Goal: Navigation & Orientation: Find specific page/section

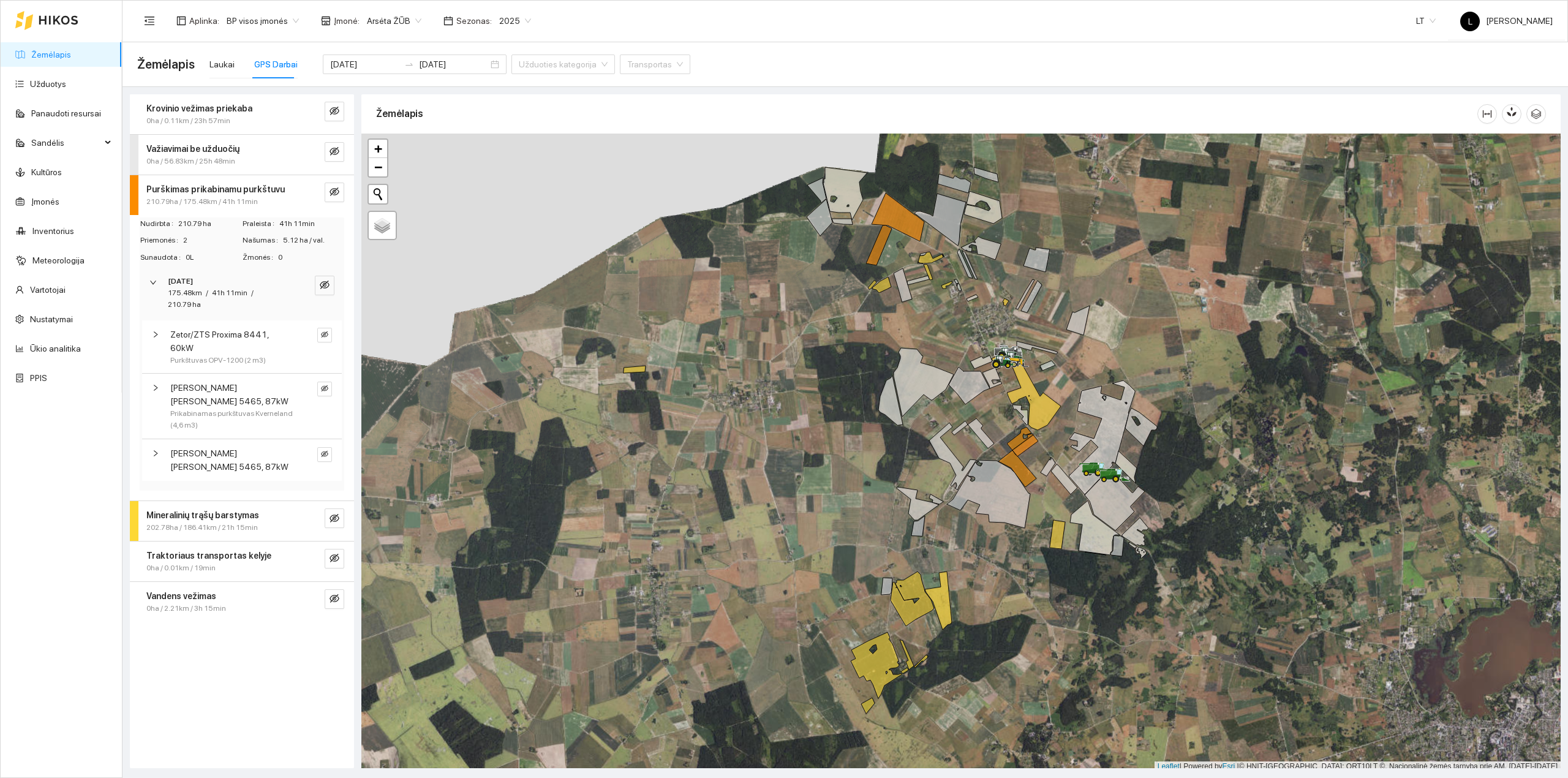
scroll to position [3, 0]
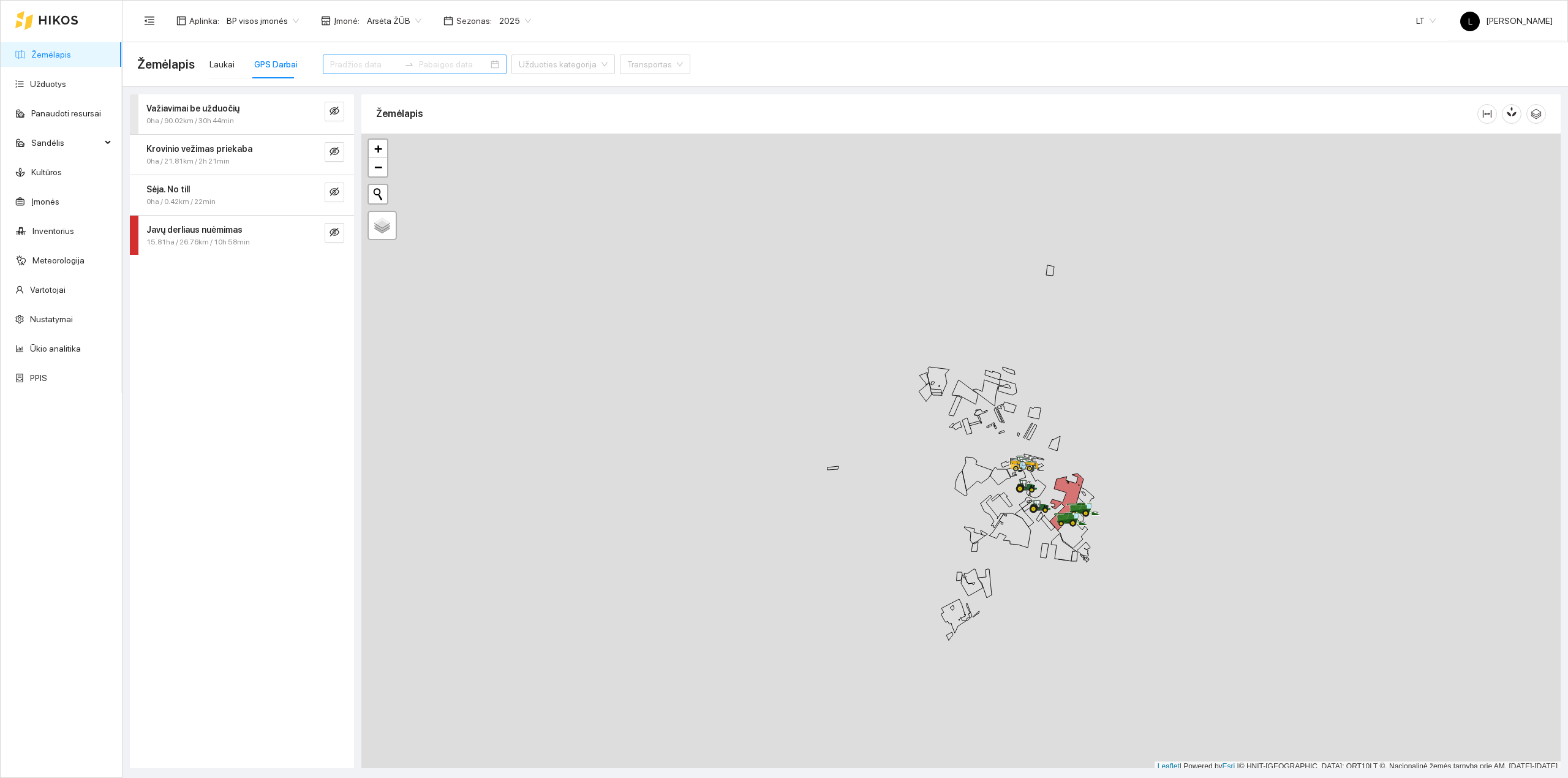
click at [268, 234] on div "Javų derliaus nuėmimas" at bounding box center [221, 230] width 150 height 14
click at [243, 325] on div "[DATE]" at bounding box center [225, 322] width 114 height 12
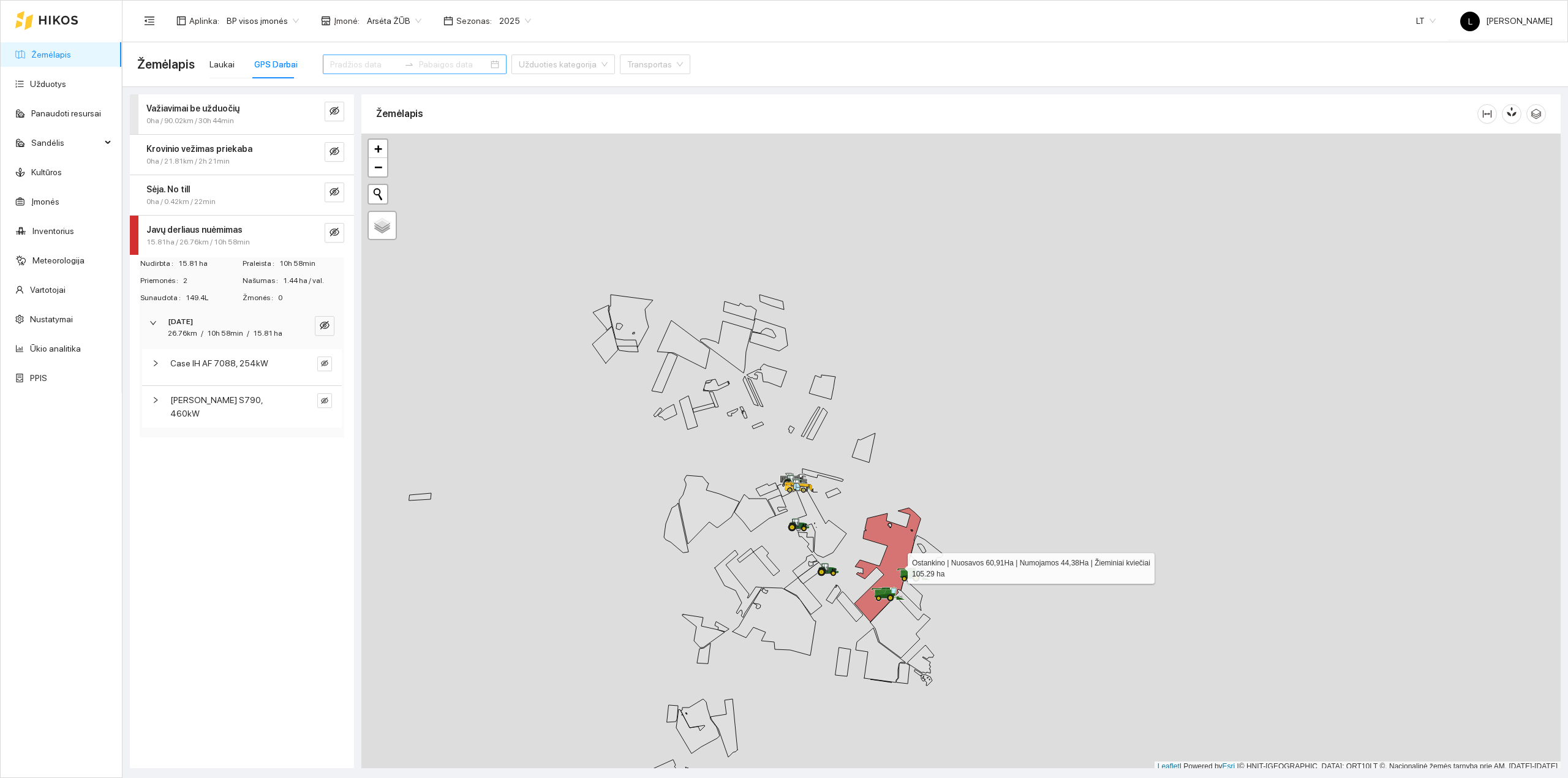
scroll to position [3, 0]
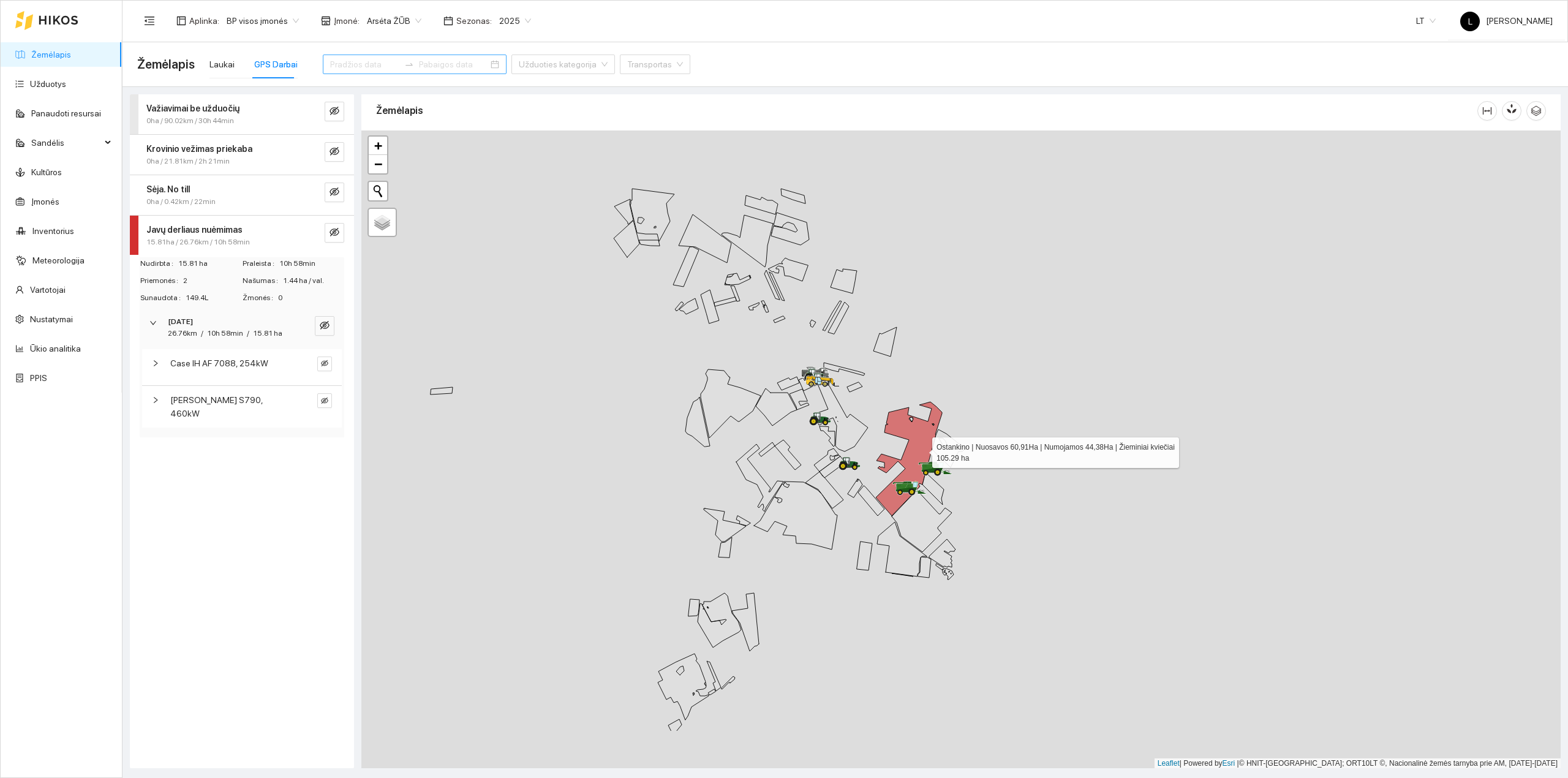
drag, startPoint x: 921, startPoint y: 460, endPoint x: 918, endPoint y: 446, distance: 14.3
click at [922, 446] on icon at bounding box center [909, 459] width 66 height 114
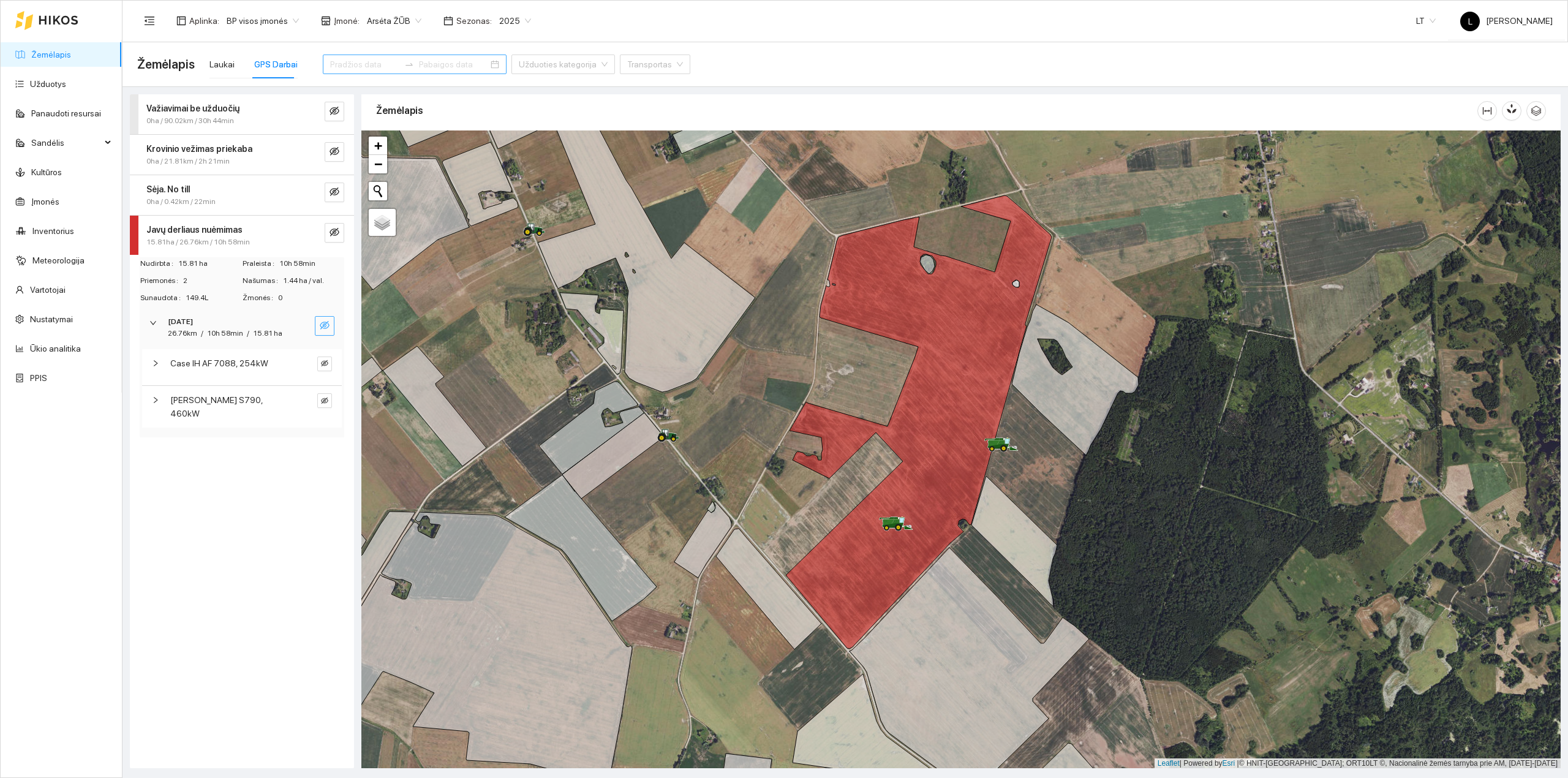
click at [320, 324] on icon "eye-invisible" at bounding box center [325, 326] width 10 height 10
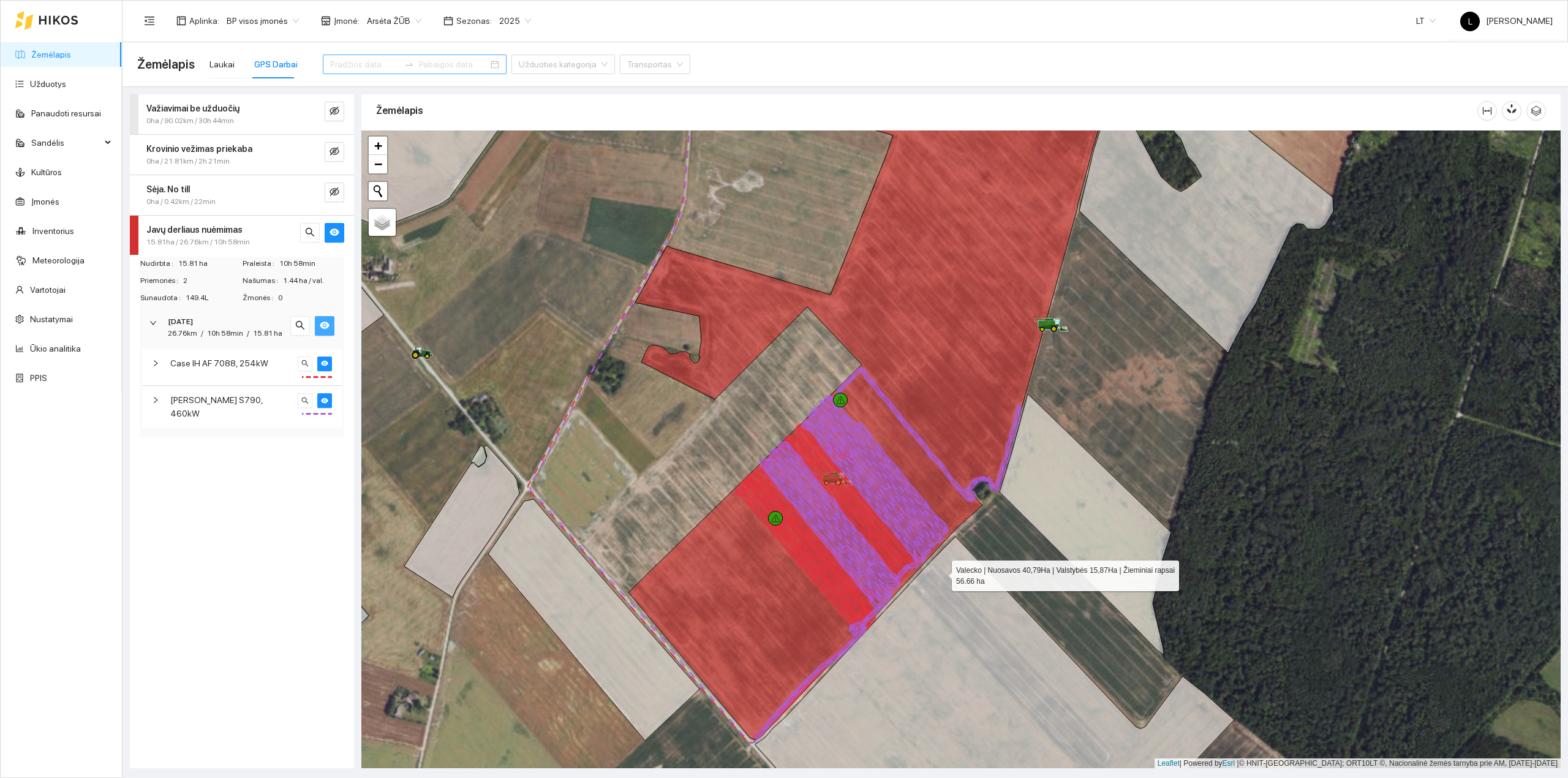
drag, startPoint x: 935, startPoint y: 565, endPoint x: 943, endPoint y: 581, distance: 17.9
click at [943, 581] on icon at bounding box center [994, 708] width 479 height 343
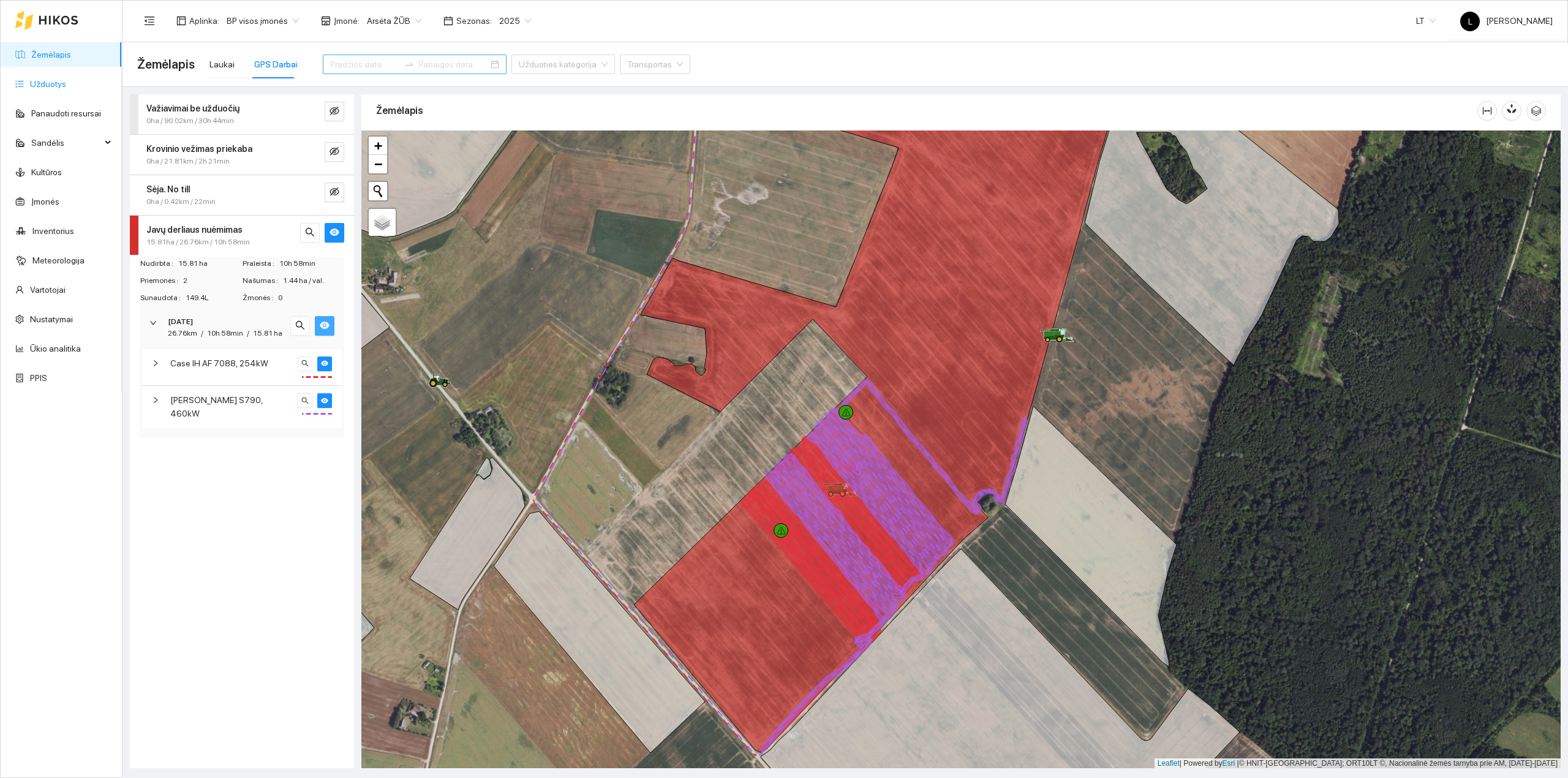
click at [54, 79] on link "Užduotys" at bounding box center [47, 84] width 36 height 10
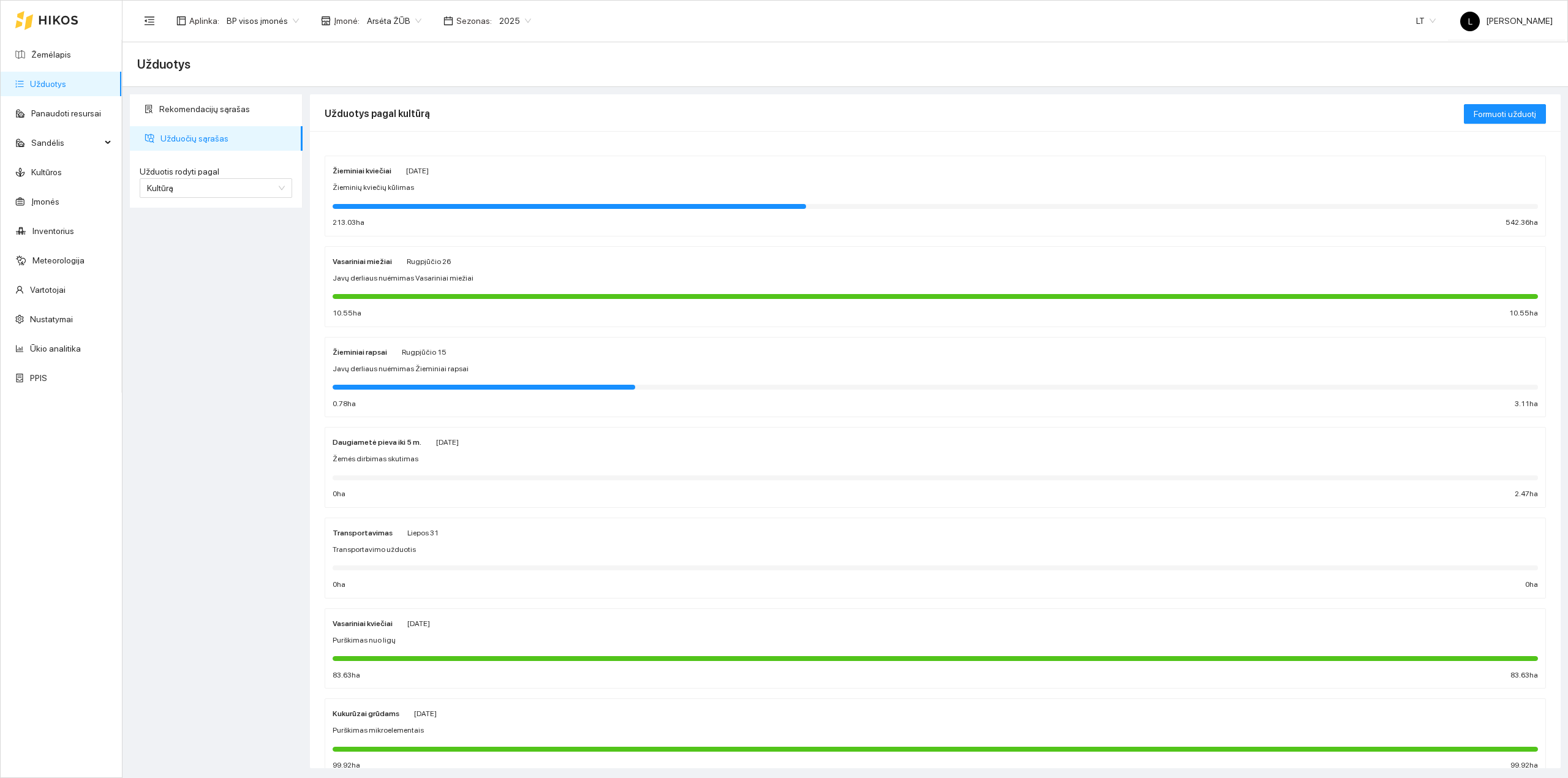
click at [439, 201] on div at bounding box center [935, 205] width 1205 height 14
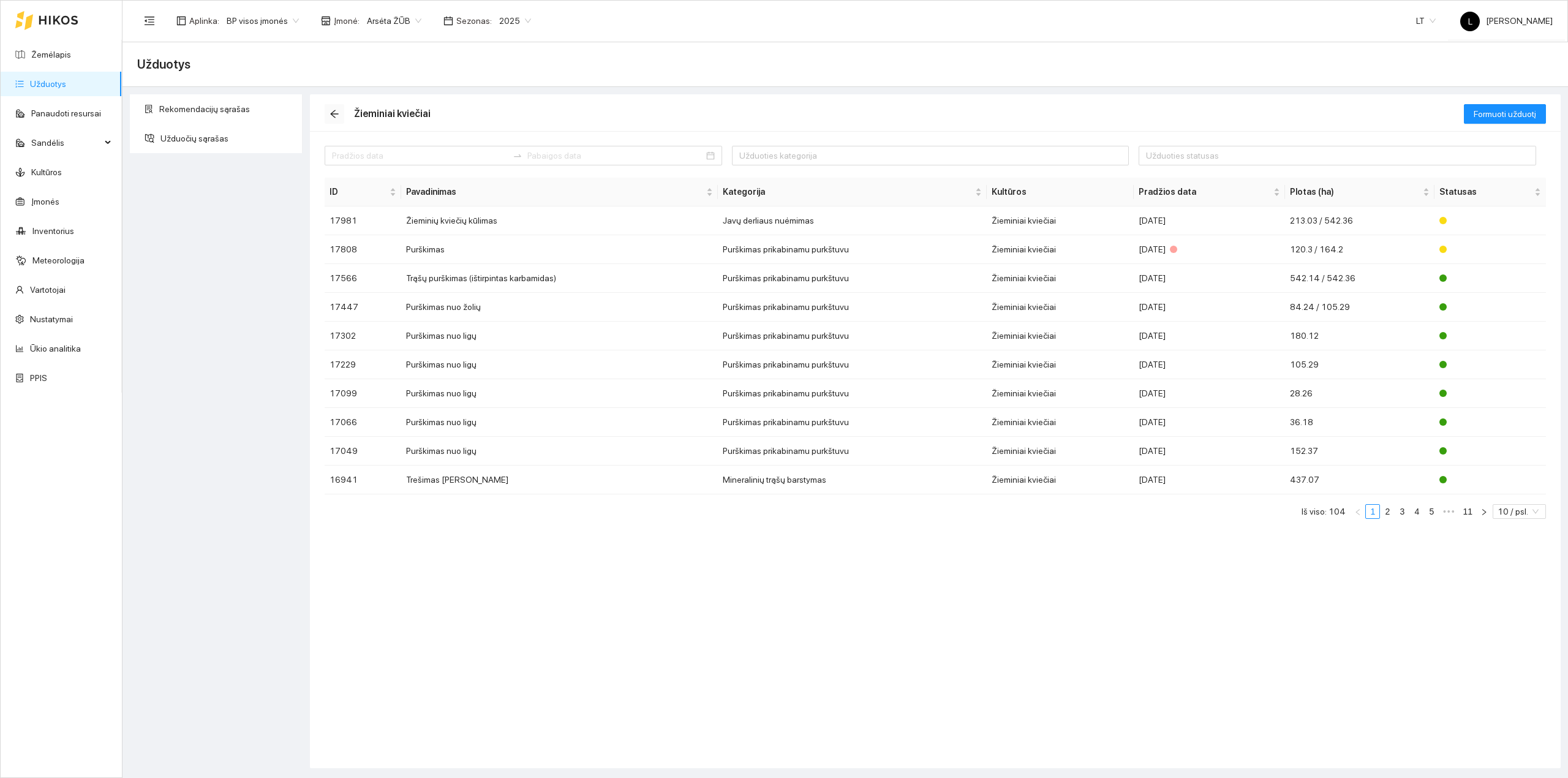
click at [338, 116] on icon "arrow-left" at bounding box center [335, 115] width 10 height 10
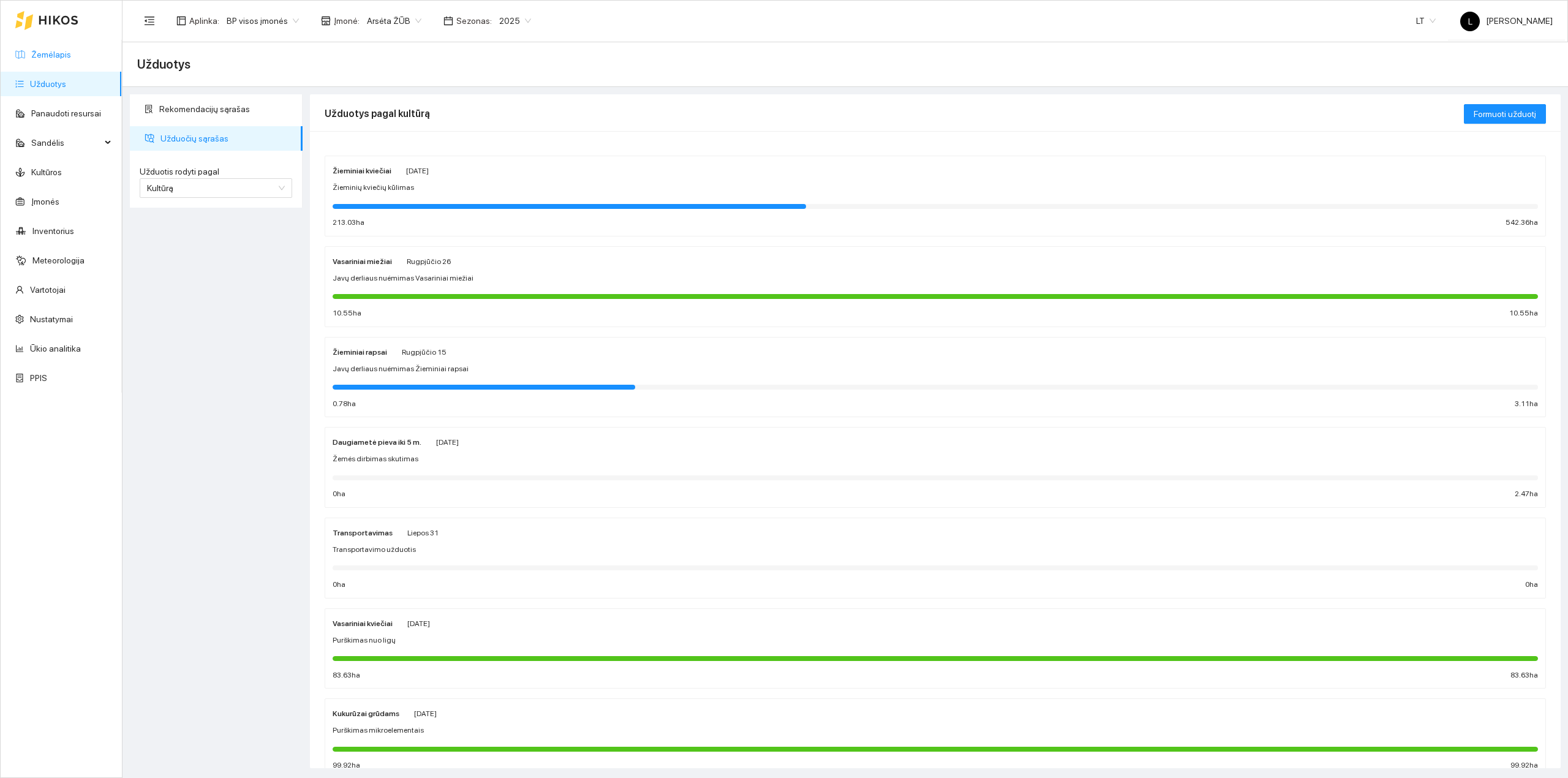
click at [43, 54] on link "Žemėlapis" at bounding box center [51, 54] width 40 height 10
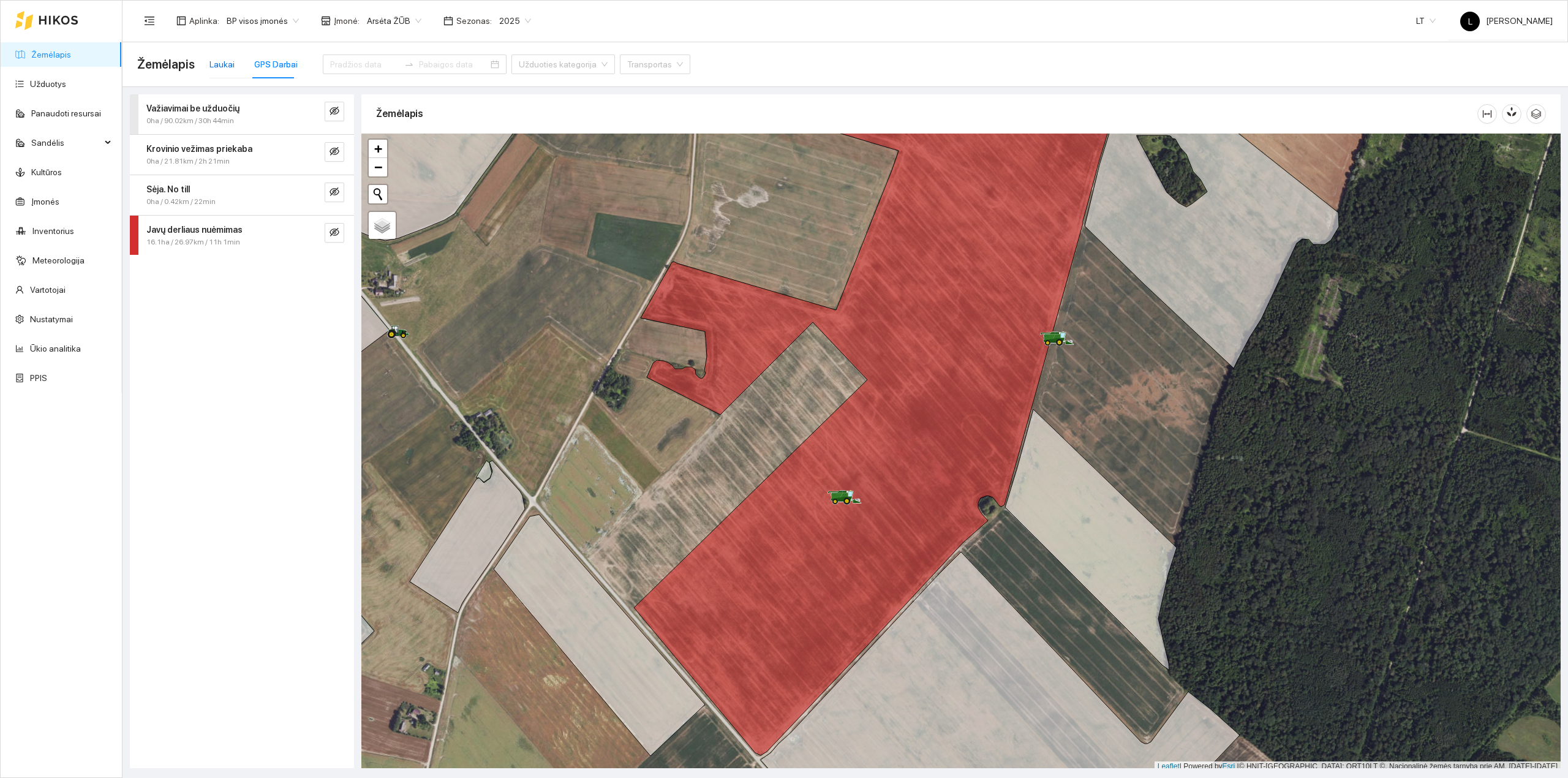
click at [215, 63] on div "Laukai" at bounding box center [222, 64] width 25 height 14
